Goal: Information Seeking & Learning: Learn about a topic

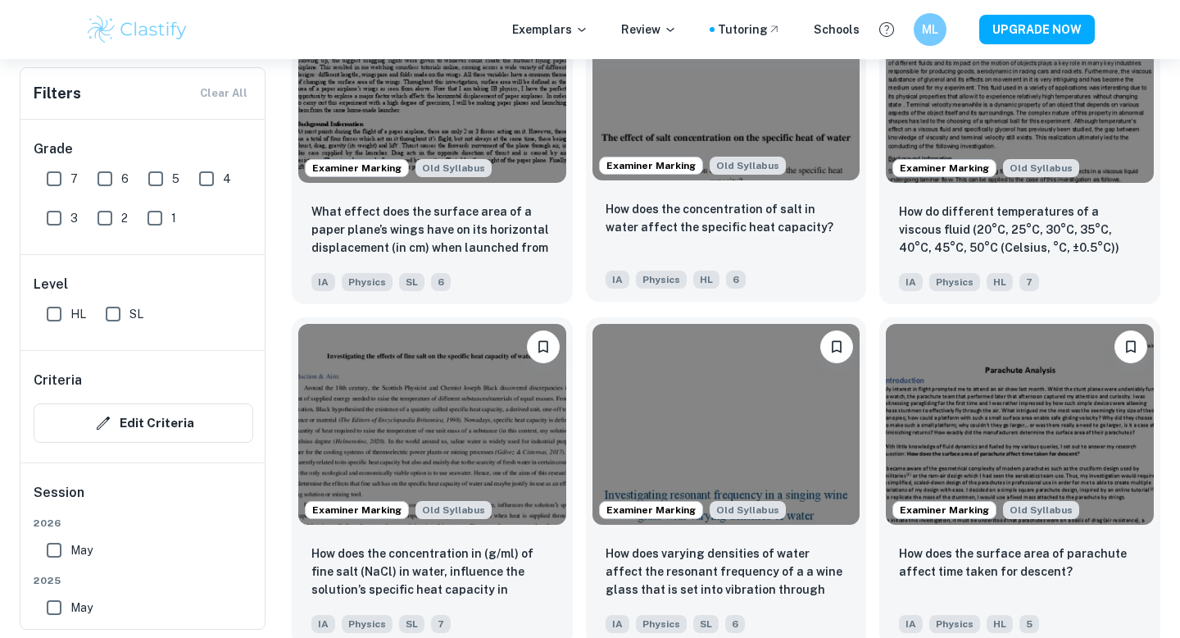
scroll to position [3913, 0]
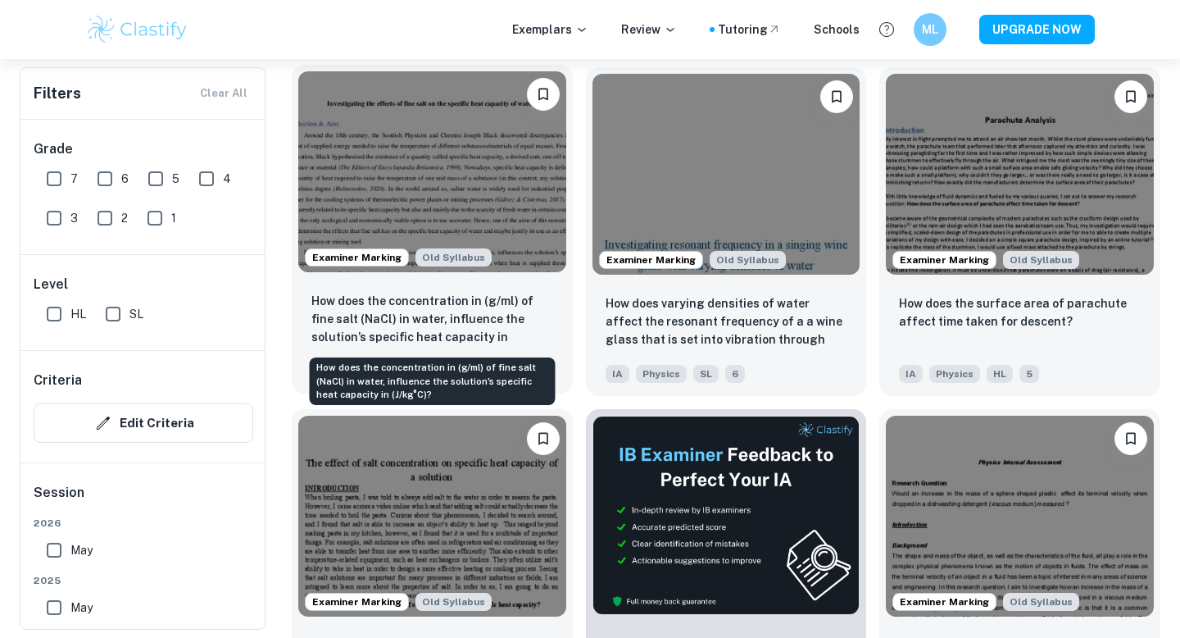
click at [486, 324] on p "How does the concentration in (g/ml) of fine salt (NaCl) in water, influence th…" at bounding box center [432, 320] width 242 height 56
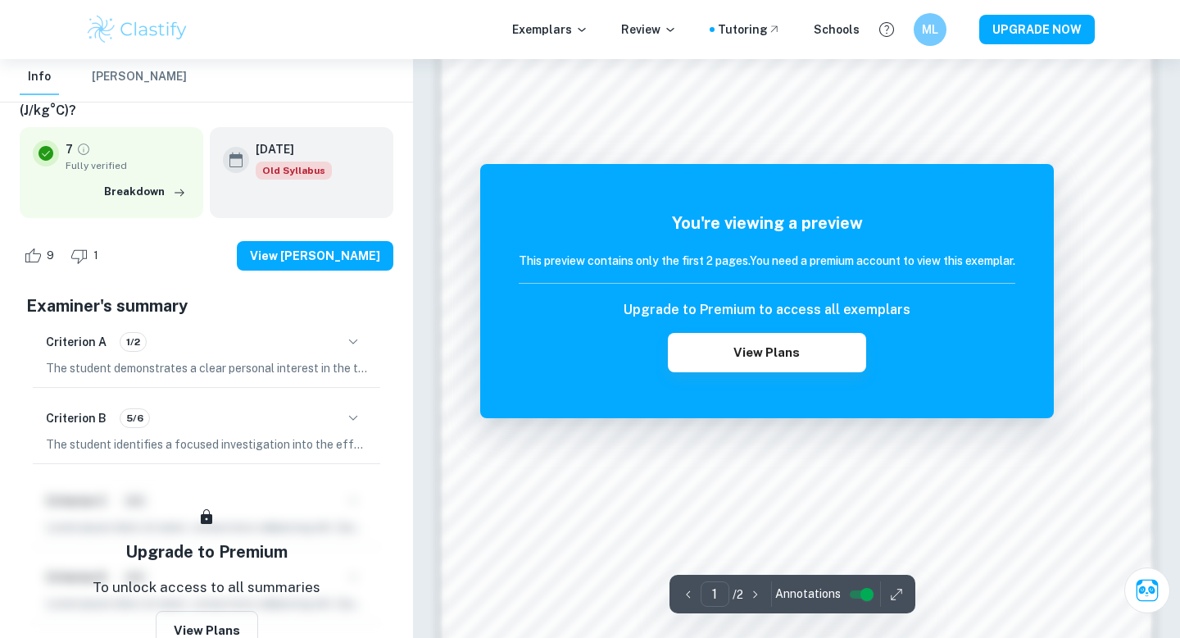
scroll to position [1562, 0]
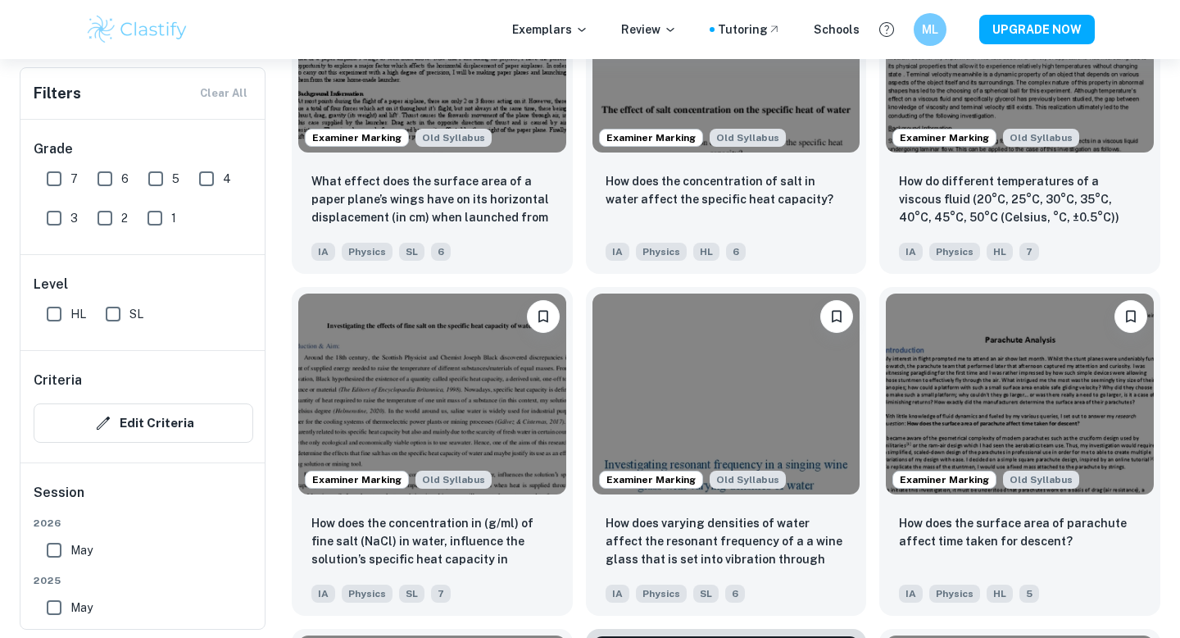
scroll to position [3703, 0]
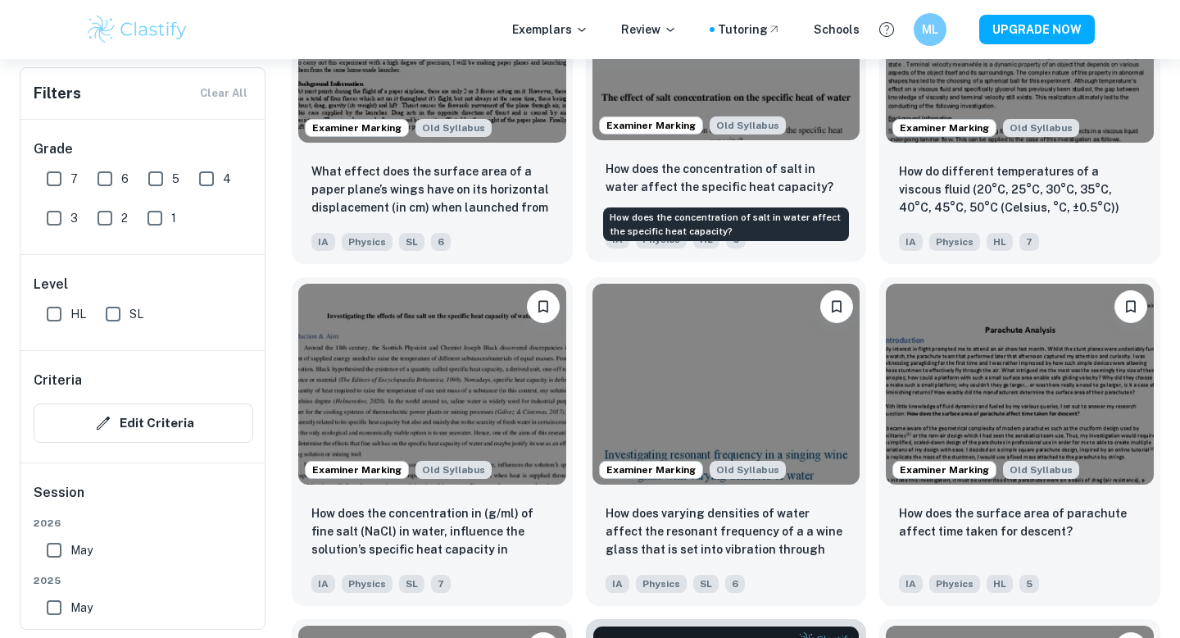
click at [640, 173] on p "How does the concentration of salt in water affect the specific heat capacity?" at bounding box center [727, 178] width 242 height 36
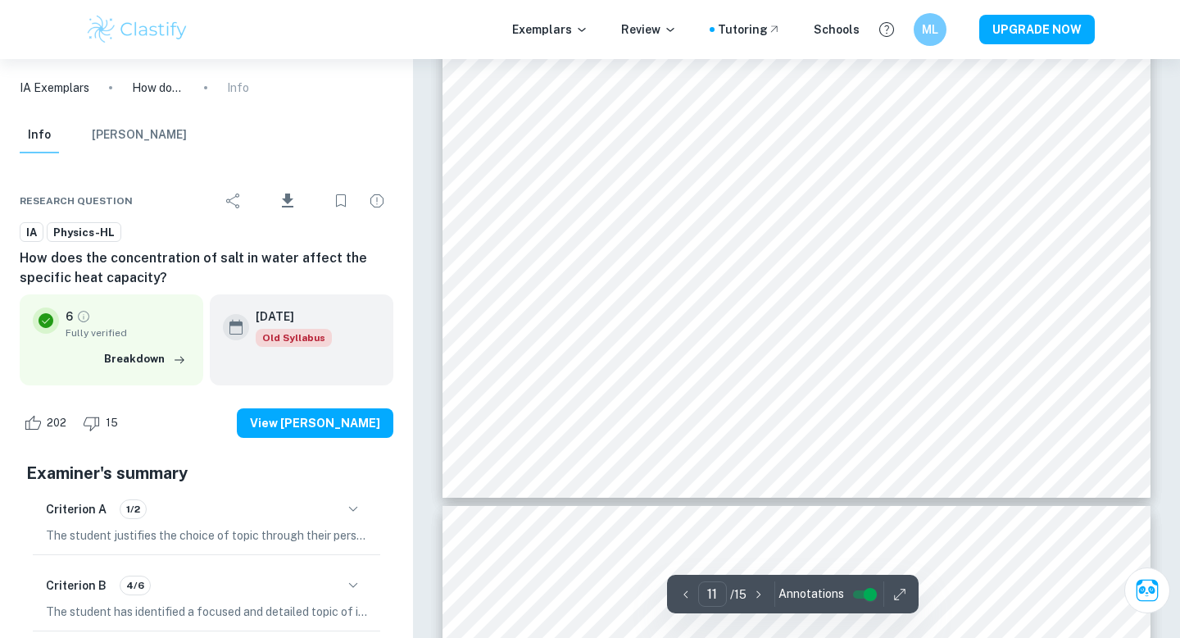
scroll to position [10066, 0]
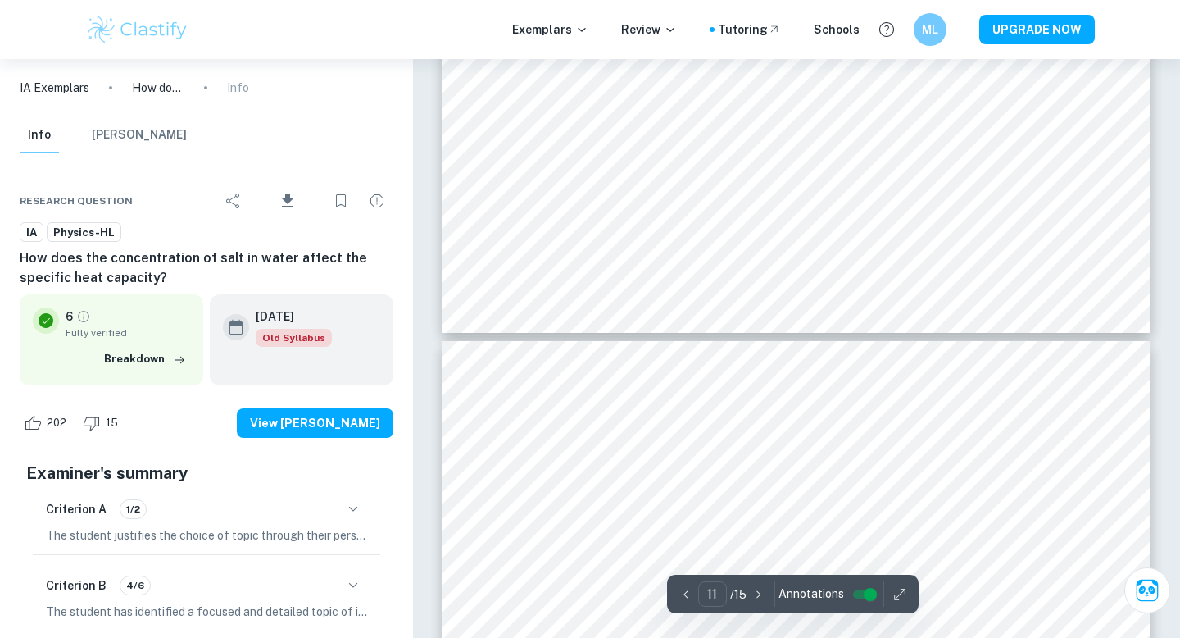
type input "12"
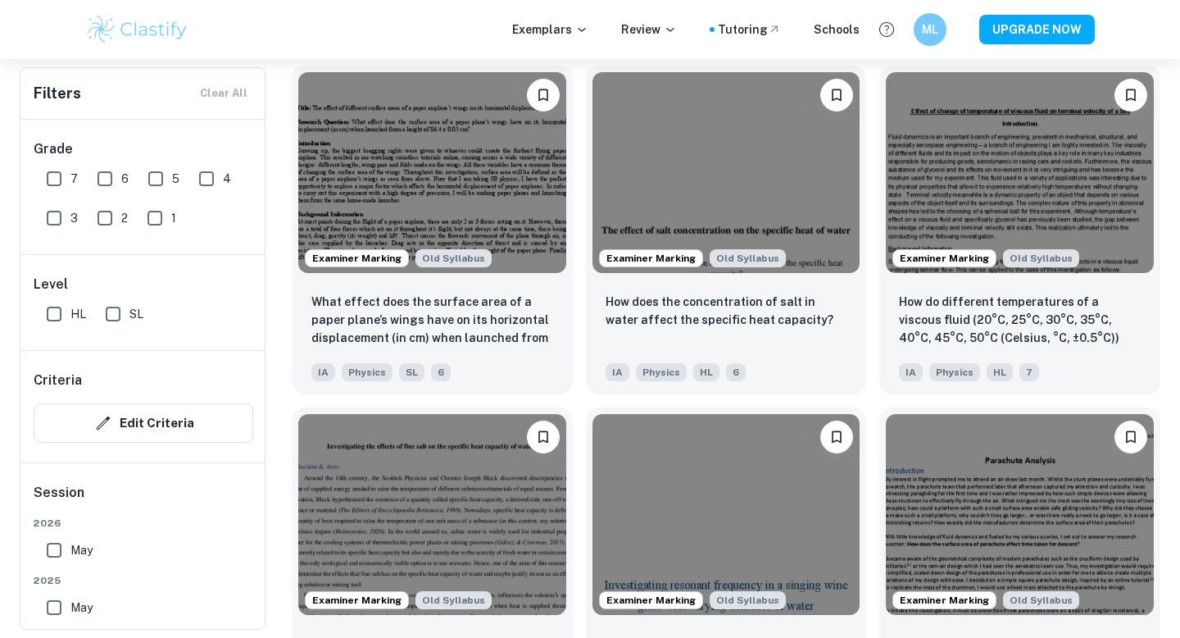
scroll to position [3932, 0]
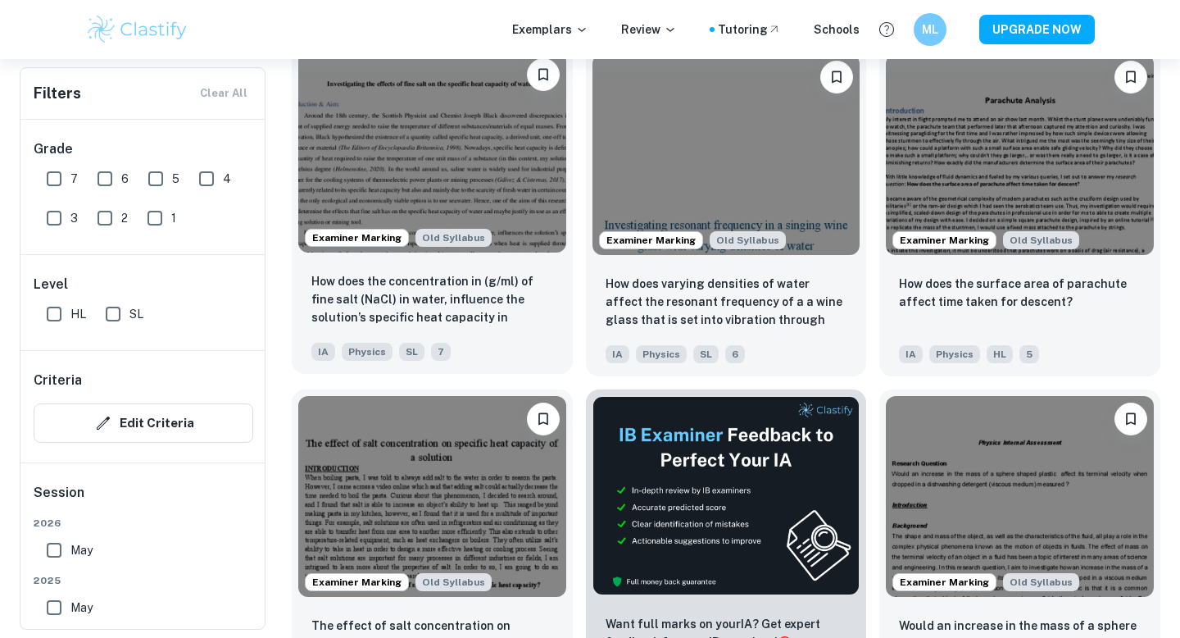
click at [406, 291] on p "How does the concentration in (g/ml) of fine salt (NaCl) in water, influence th…" at bounding box center [432, 300] width 242 height 56
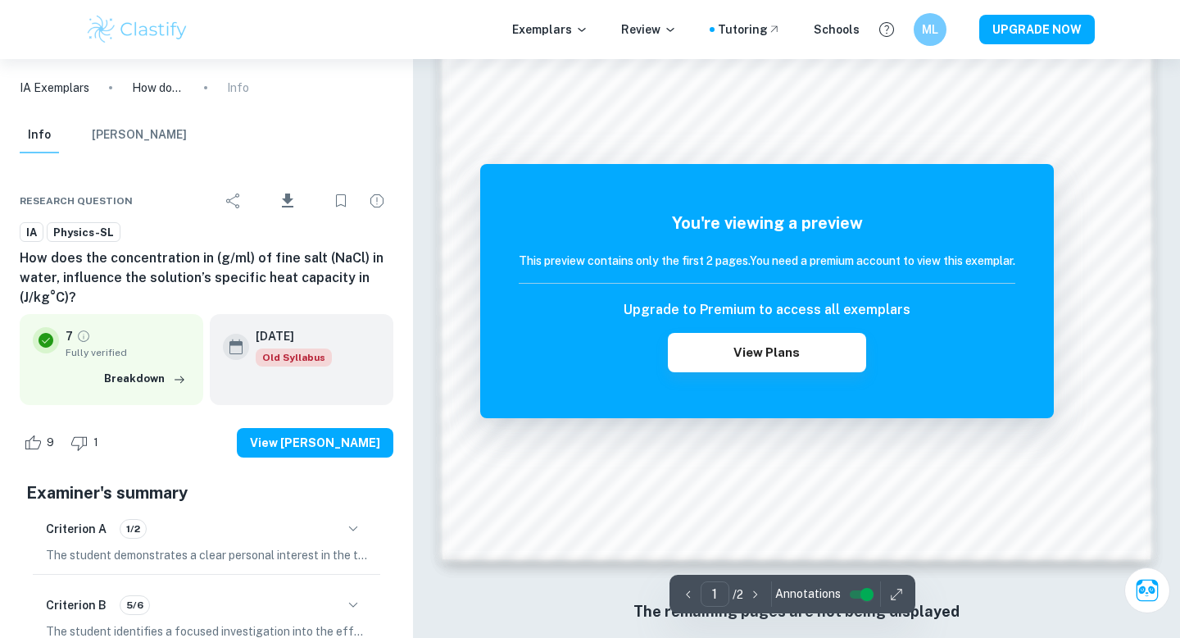
scroll to position [1562, 0]
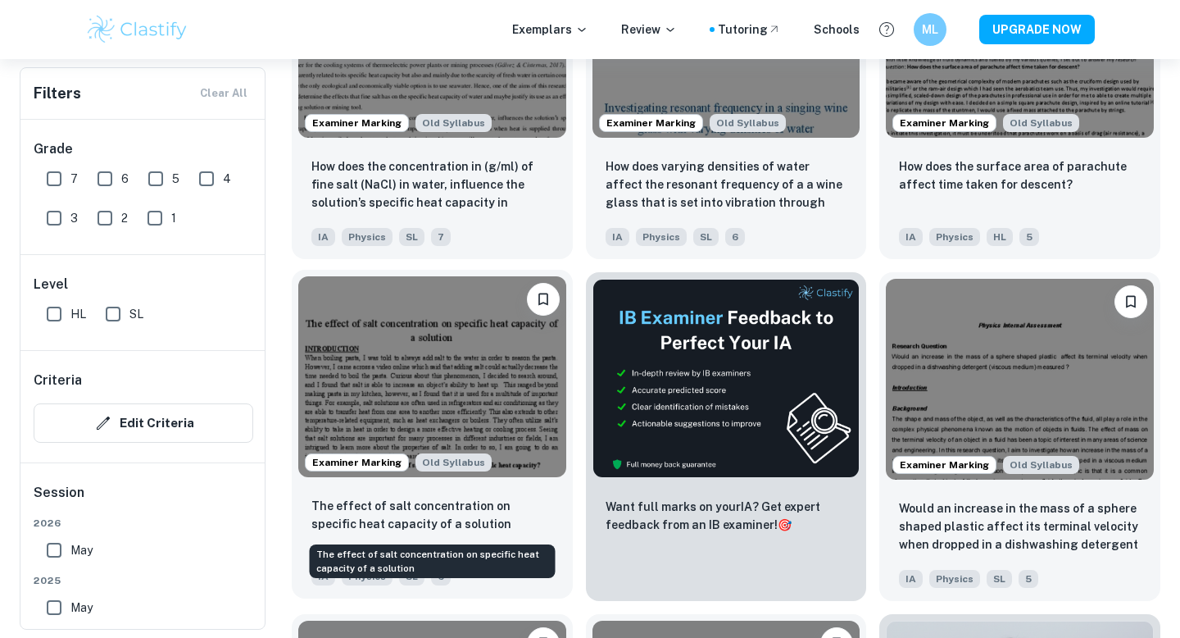
scroll to position [4059, 0]
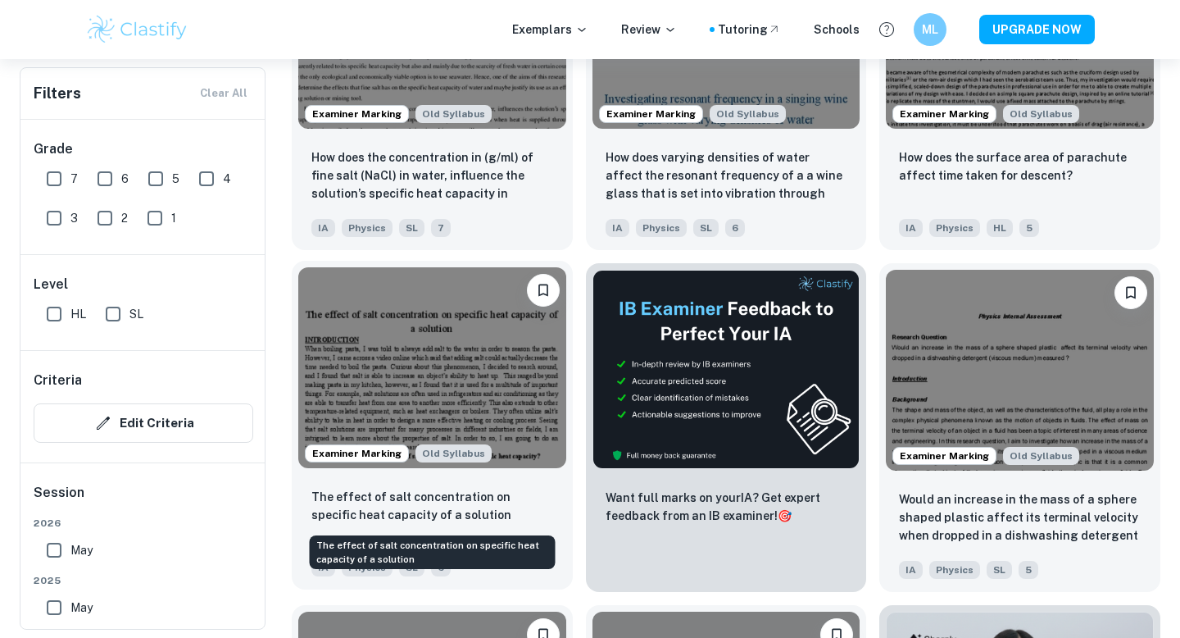
click at [428, 496] on p "The effect of salt concentration on specific heat capacity of a solution" at bounding box center [432, 506] width 242 height 36
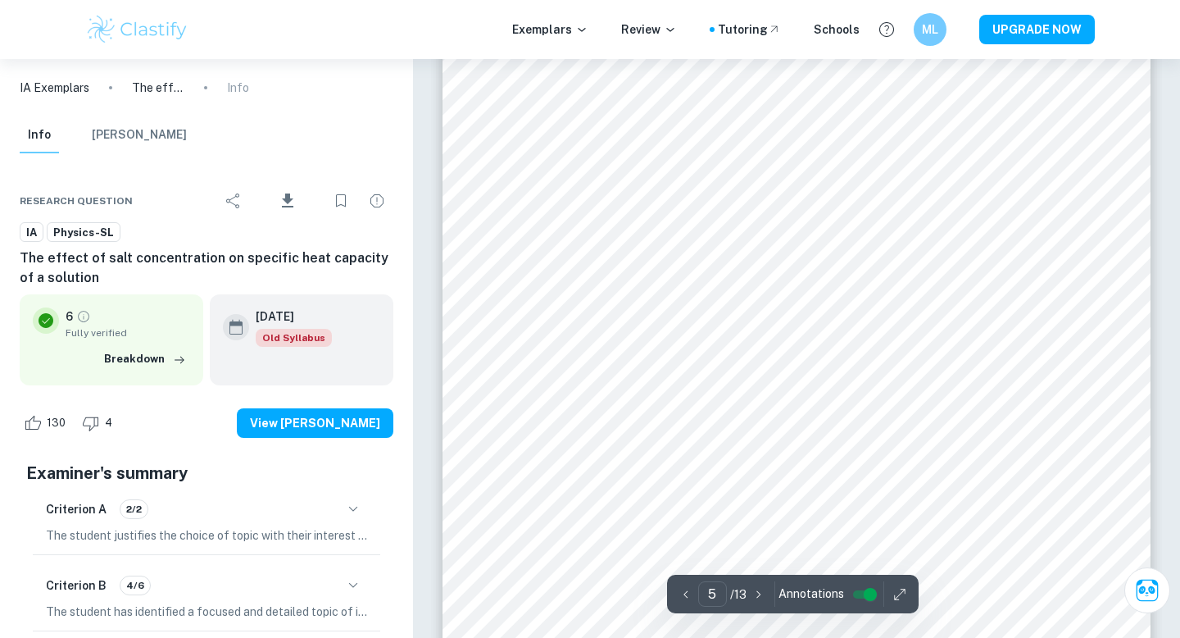
scroll to position [4317, 0]
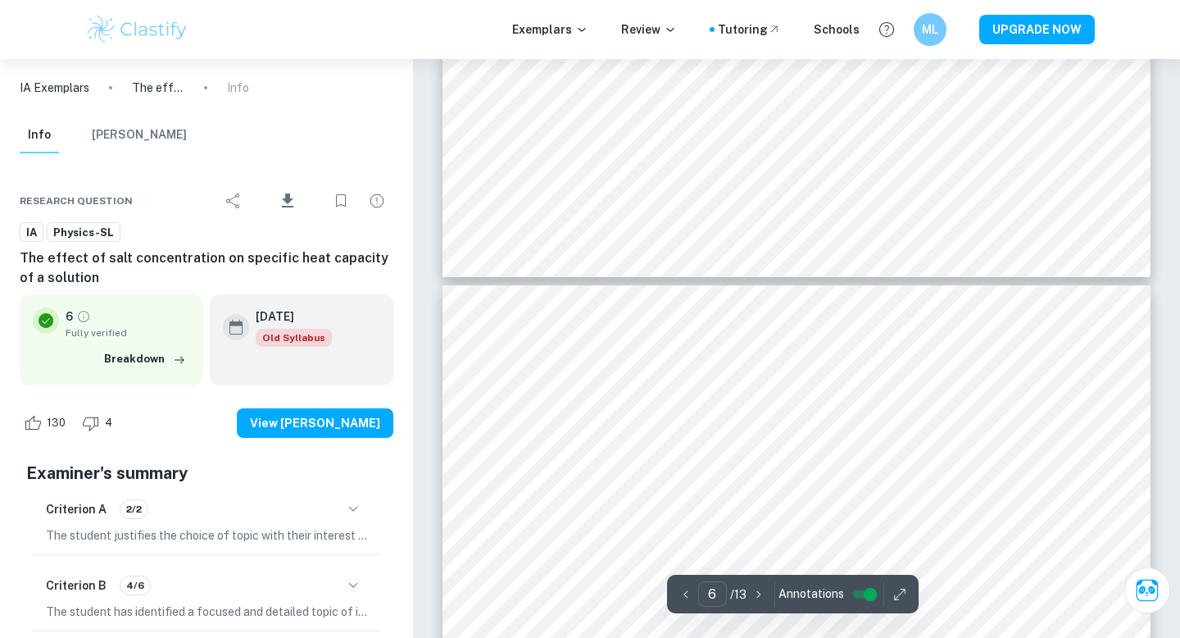
type input "5"
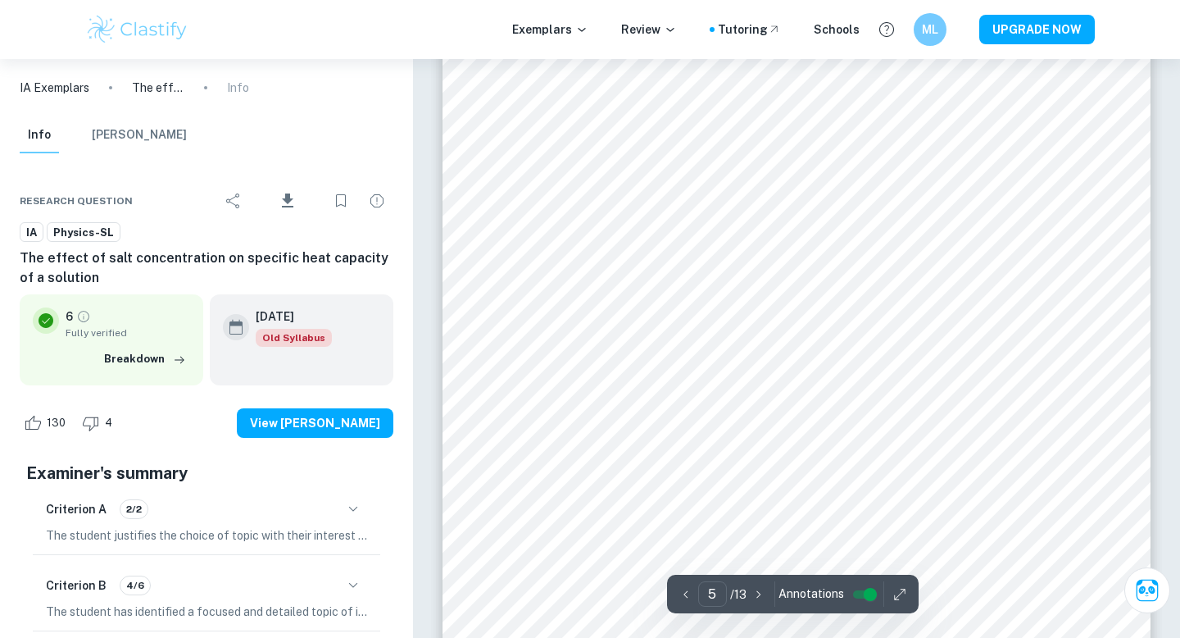
scroll to position [4395, 0]
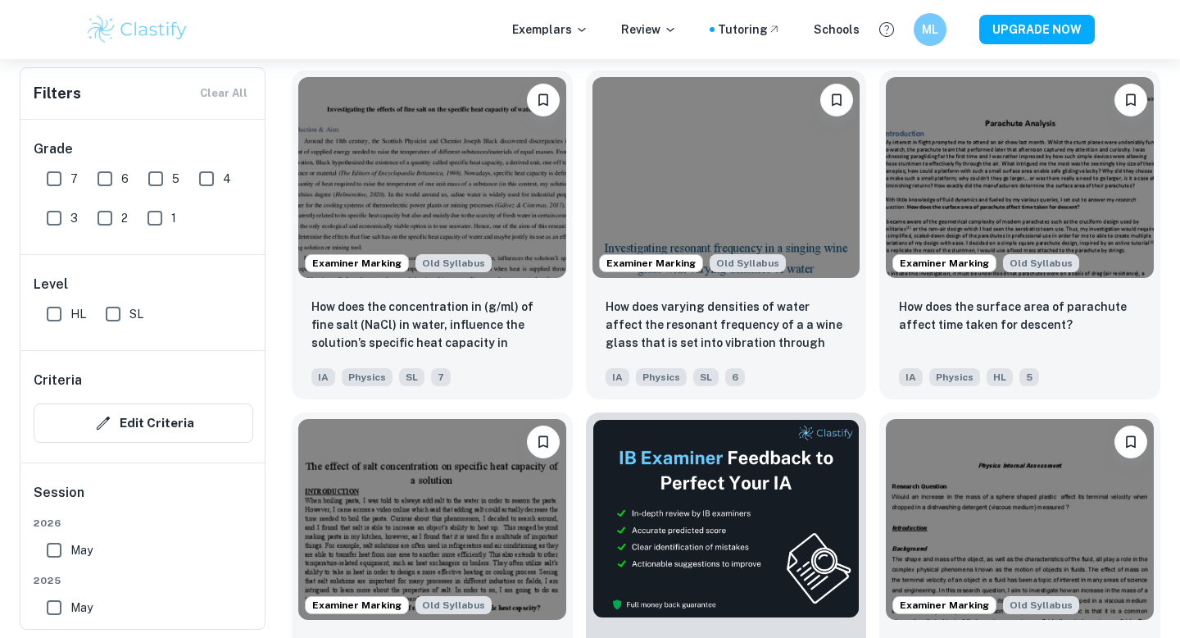
scroll to position [3911, 0]
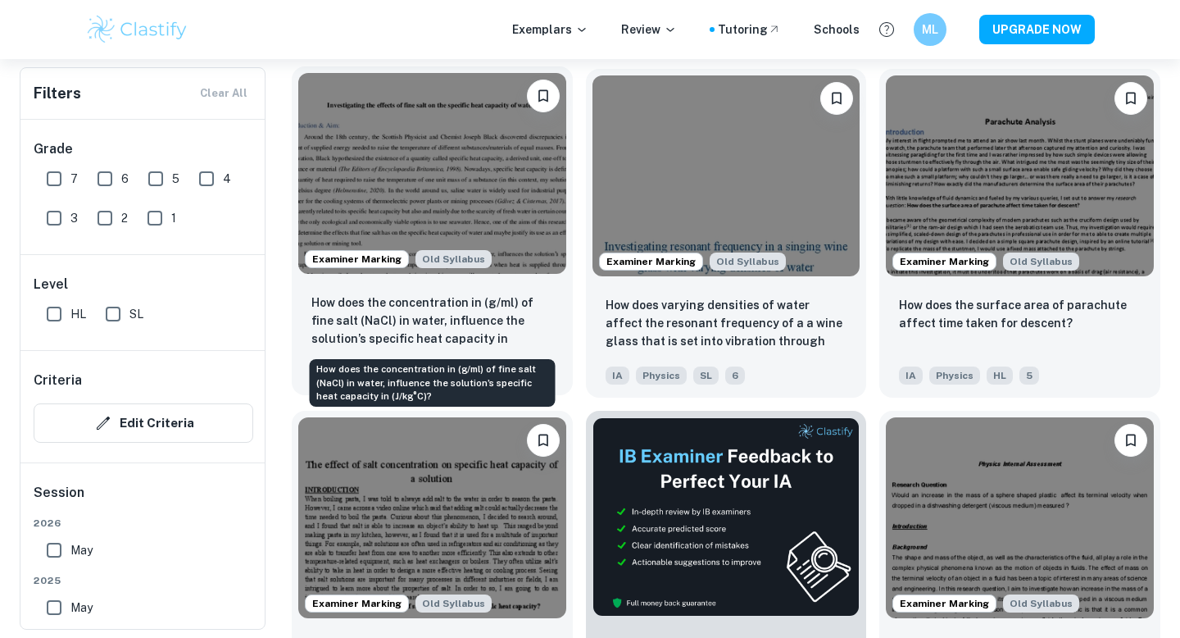
click at [429, 329] on p "How does the concentration in (g/ml) of fine salt (NaCl) in water, influence th…" at bounding box center [432, 321] width 242 height 56
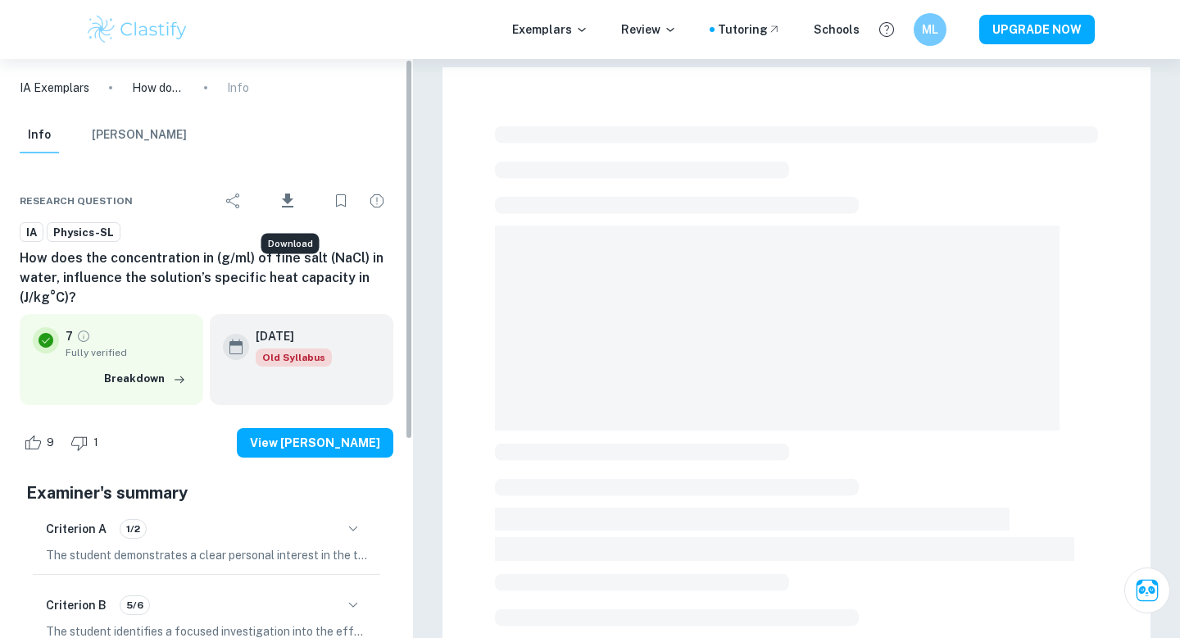
click at [288, 211] on span "Download" at bounding box center [287, 216] width 48 height 11
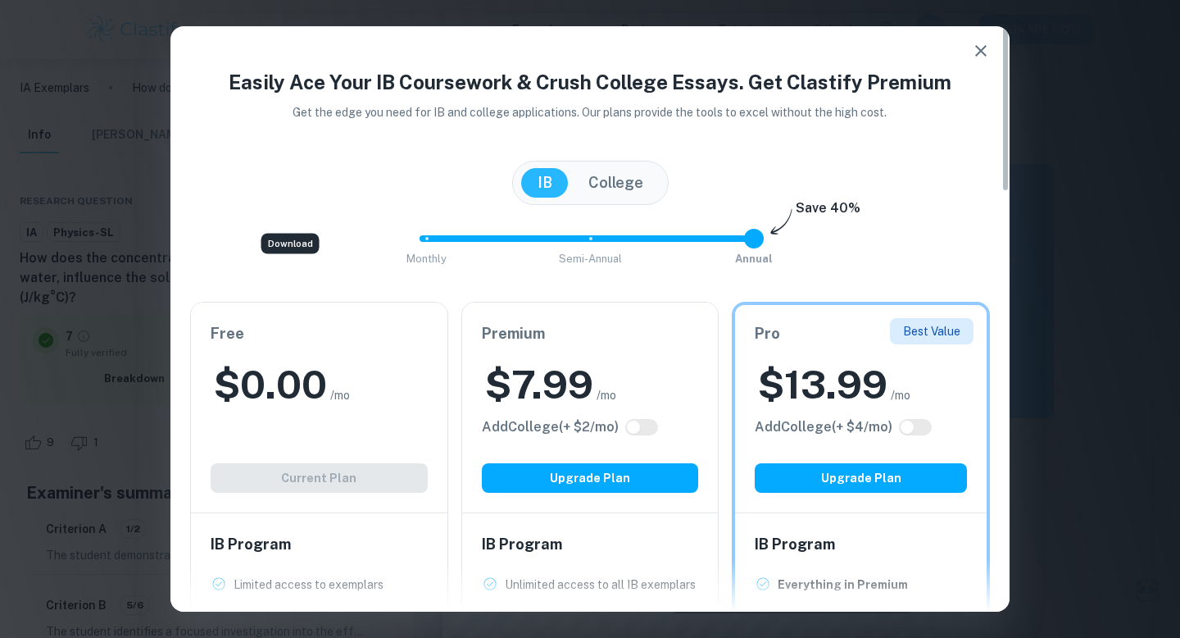
click at [629, 179] on button "College" at bounding box center [616, 183] width 88 height 30
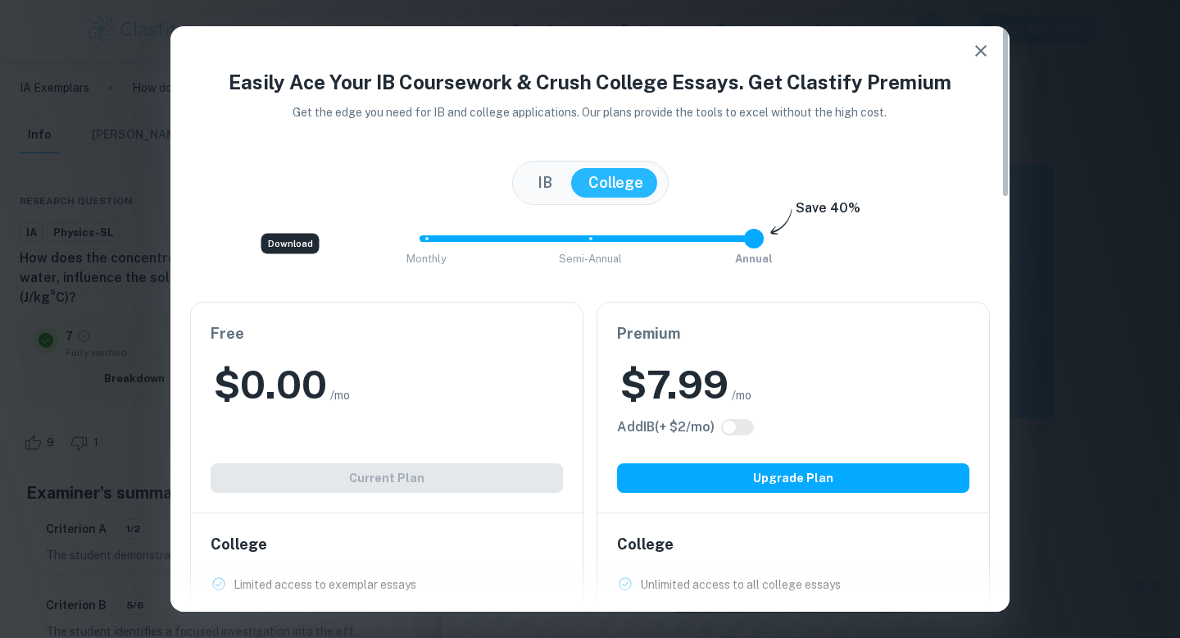
click at [980, 58] on icon "button" at bounding box center [981, 51] width 20 height 20
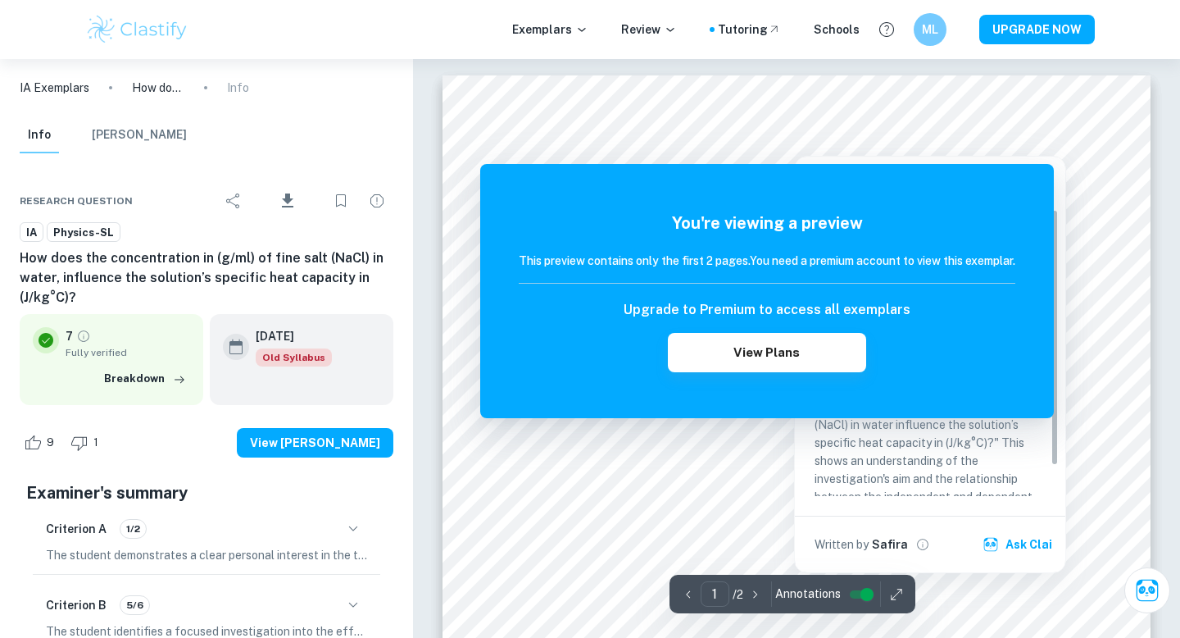
click at [263, 263] on h6 "How does the concentration in (g/ml) of fine salt (NaCl) in water, influence th…" at bounding box center [207, 277] width 374 height 59
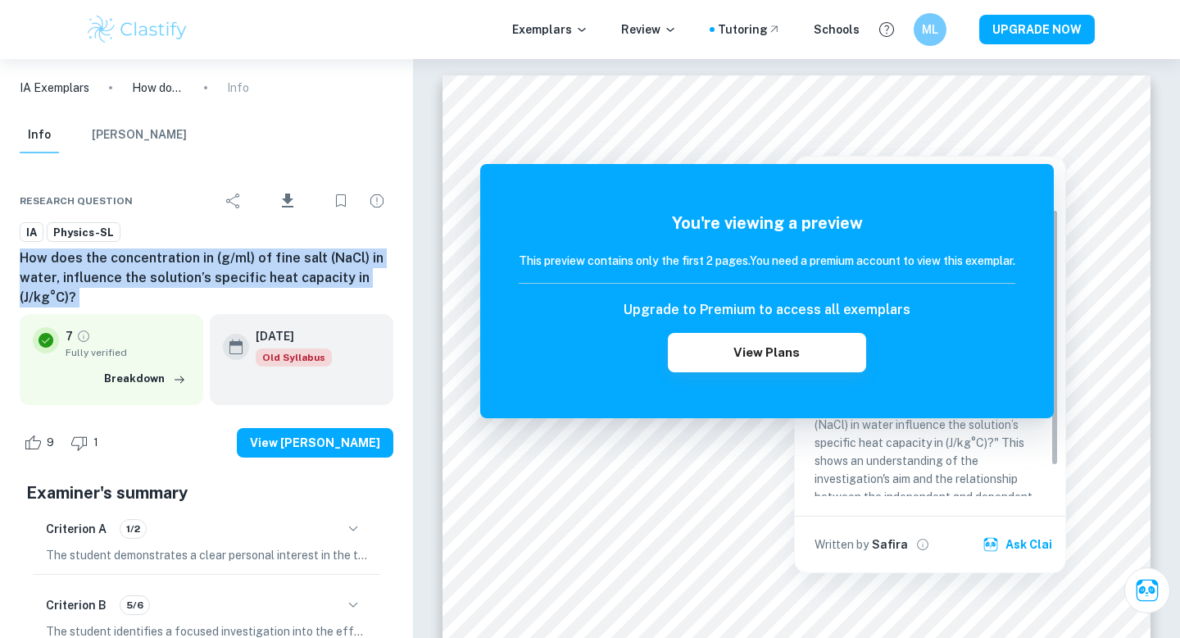
copy div "How does the concentration in (g/ml) of fine salt (NaCl) in water, influence th…"
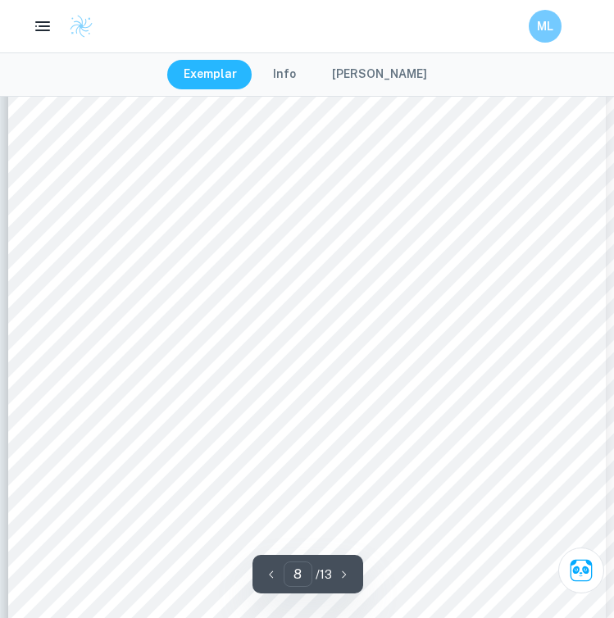
scroll to position [6460, 0]
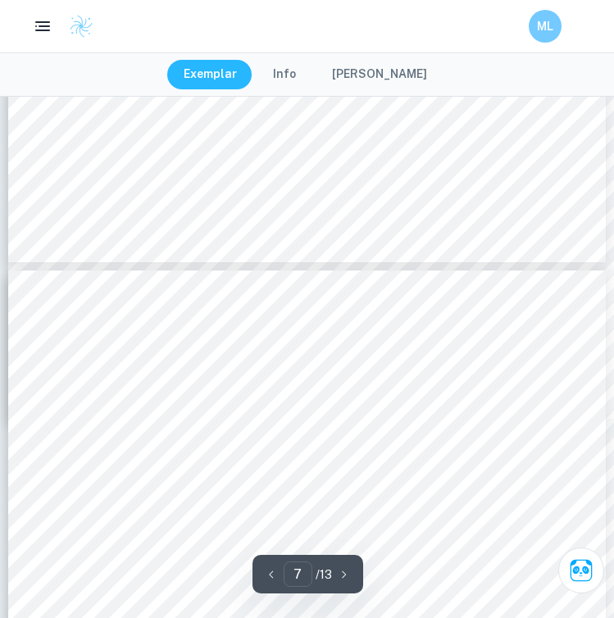
type input "8"
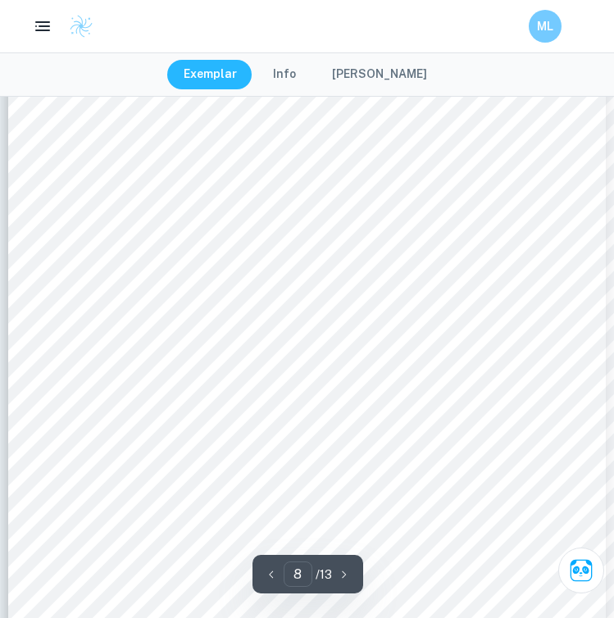
scroll to position [6470, 0]
